Goal: Task Accomplishment & Management: Use online tool/utility

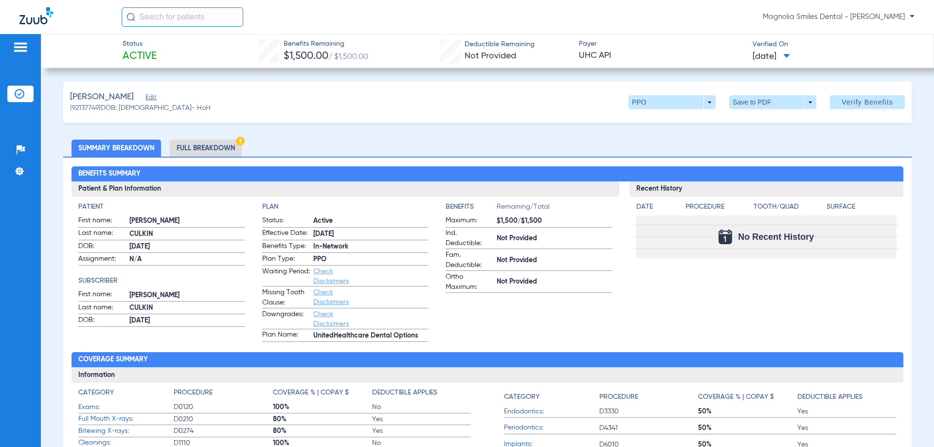
click at [36, 19] on img at bounding box center [36, 15] width 34 height 17
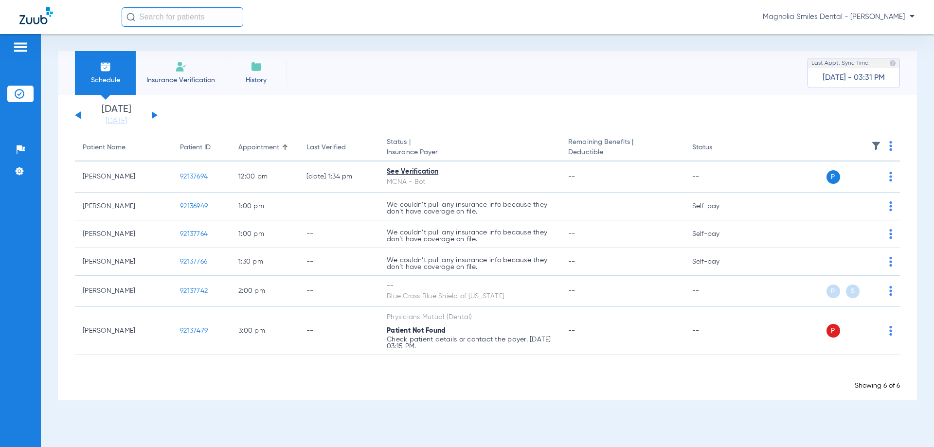
click at [36, 19] on img at bounding box center [36, 15] width 34 height 17
click at [188, 72] on li "Insurance Verification" at bounding box center [181, 73] width 90 height 44
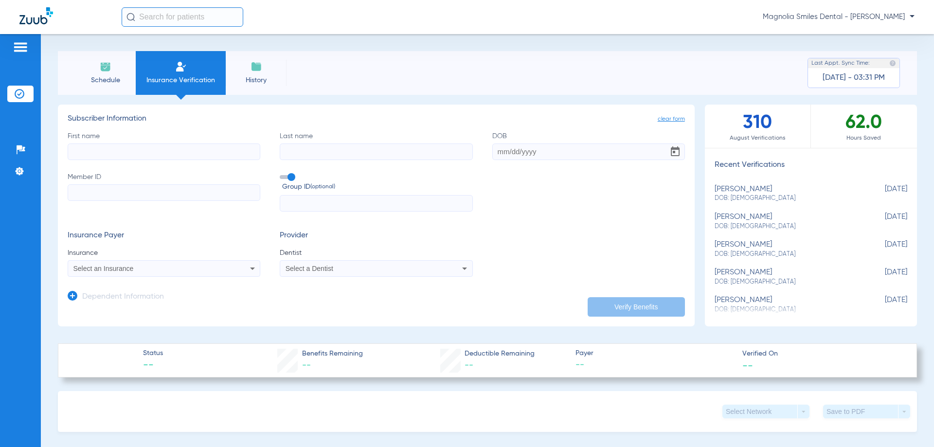
click at [183, 74] on li "Insurance Verification" at bounding box center [181, 73] width 90 height 44
click at [377, 272] on div "Select a Dentist" at bounding box center [376, 269] width 192 height 12
click at [375, 281] on input "dropdown search" at bounding box center [360, 284] width 163 height 20
click at [403, 431] on div at bounding box center [467, 223] width 934 height 447
click at [426, 275] on mat-select "Select a Dentist" at bounding box center [376, 268] width 193 height 17
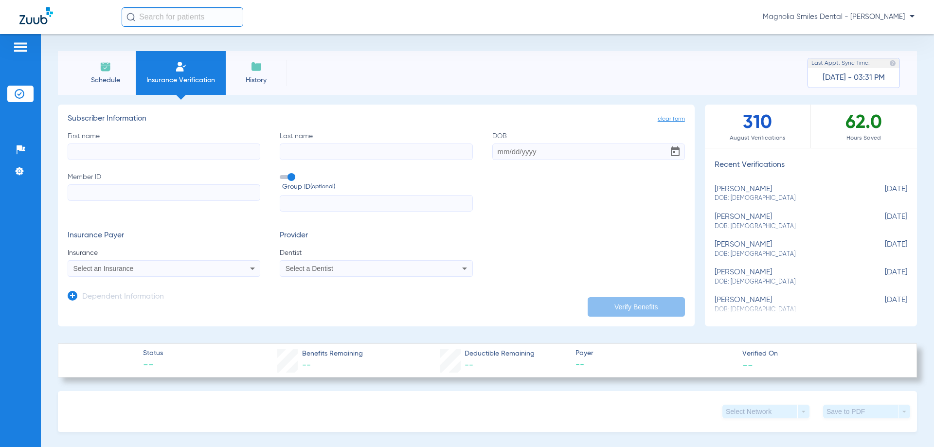
click at [460, 270] on icon at bounding box center [465, 269] width 12 height 12
click at [460, 270] on div at bounding box center [467, 223] width 934 height 447
click at [767, 18] on div "Magnolia Smiles Dental - [PERSON_NAME]" at bounding box center [518, 16] width 793 height 19
click at [342, 269] on div "Select a Dentist" at bounding box center [358, 268] width 145 height 7
click at [342, 269] on div at bounding box center [467, 223] width 934 height 447
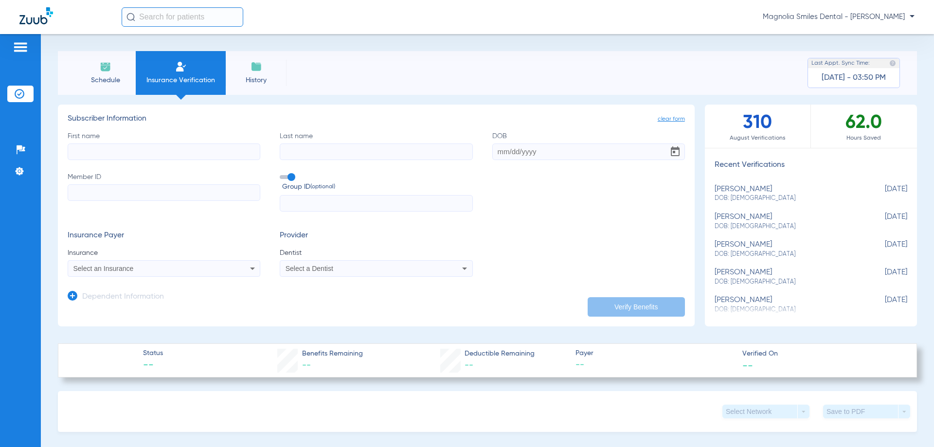
click at [46, 21] on img at bounding box center [36, 15] width 34 height 17
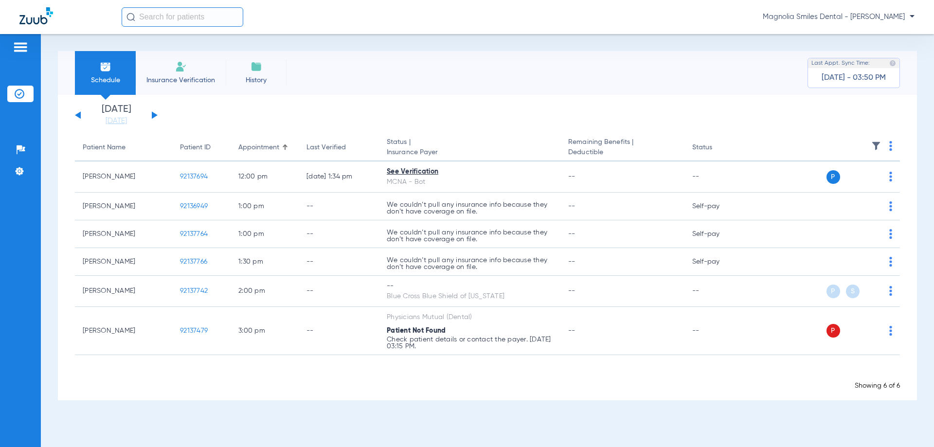
click at [29, 16] on img at bounding box center [36, 15] width 34 height 17
click at [177, 77] on span "Insurance Verification" at bounding box center [180, 80] width 75 height 10
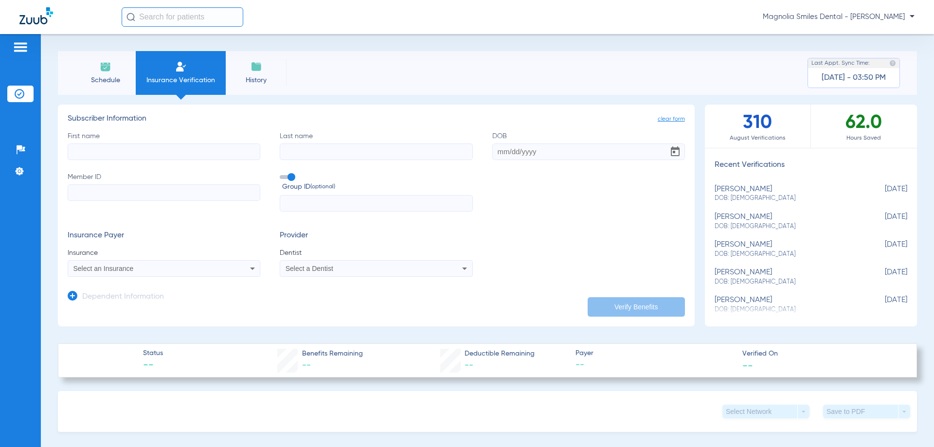
click at [384, 275] on mat-select "Select a Dentist" at bounding box center [376, 268] width 193 height 17
click at [384, 272] on div "Select a Dentist" at bounding box center [376, 269] width 192 height 12
click at [384, 272] on div at bounding box center [467, 223] width 934 height 447
click at [94, 63] on li "Schedule" at bounding box center [105, 73] width 61 height 44
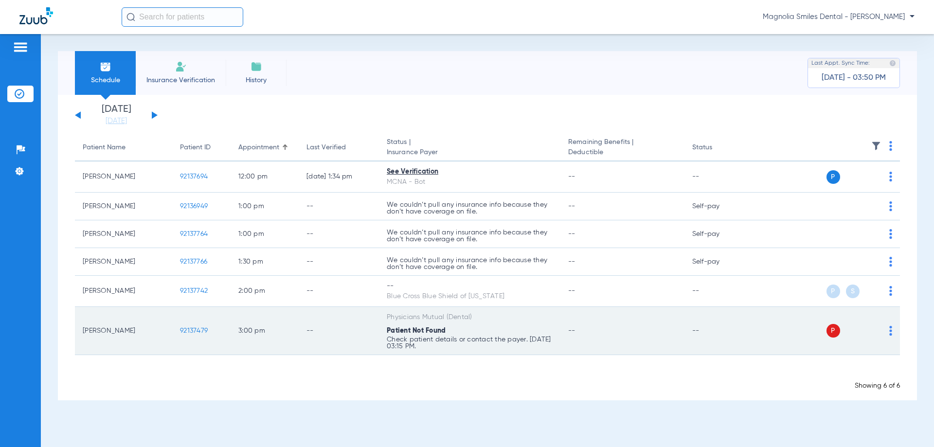
click at [431, 215] on p "Check patient details or contact the payer. 08/13/25 03:15 PM." at bounding box center [470, 208] width 166 height 14
click at [831, 330] on span "P" at bounding box center [834, 331] width 14 height 14
click at [831, 329] on span "P" at bounding box center [834, 331] width 14 height 14
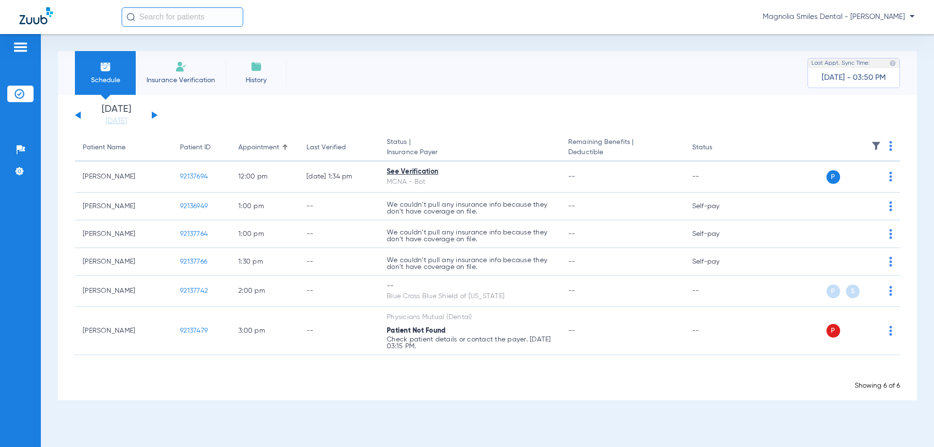
click at [775, 391] on div "Monday 06-09-2025 Tuesday 06-10-2025 Wednesday 06-11-2025 Thursday 06-12-2025 F…" at bounding box center [487, 248] width 859 height 306
click at [517, 51] on div "Schedule Insurance Verification History Last Appt. Sync Time: Today - 03:50 PM …" at bounding box center [487, 240] width 893 height 413
